Goal: Information Seeking & Learning: Learn about a topic

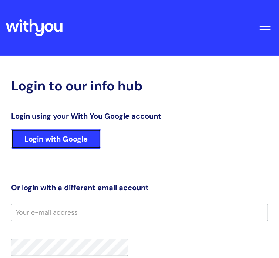
click at [75, 148] on link "Login with Google" at bounding box center [56, 138] width 90 height 19
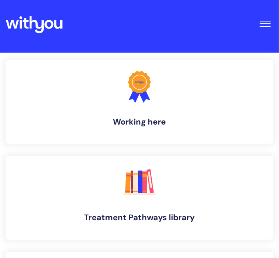
scroll to position [3, 0]
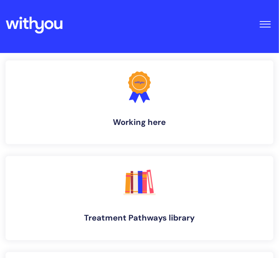
click at [83, 117] on link ".cls-1{fill:#f89b22;}.cls-1,.cls-2,.cls-3{stroke-width:0px;}.cls-2{fill:#2d3cff…" at bounding box center [140, 102] width 268 height 84
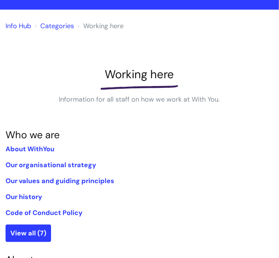
scroll to position [47, 0]
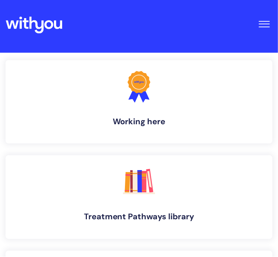
scroll to position [3, 0]
